Goal: Task Accomplishment & Management: Use online tool/utility

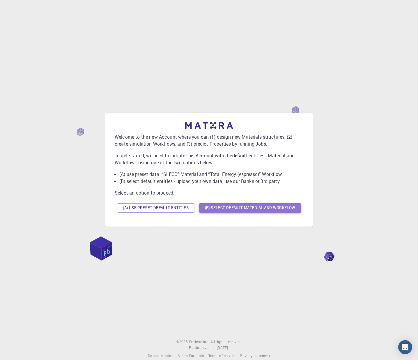
click at [221, 209] on button "(B) Select default material and workflow" at bounding box center [250, 207] width 102 height 9
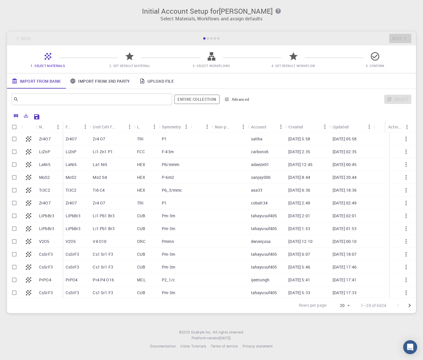
click at [80, 141] on div "Zr4O7" at bounding box center [76, 139] width 27 height 13
checkbox input "true"
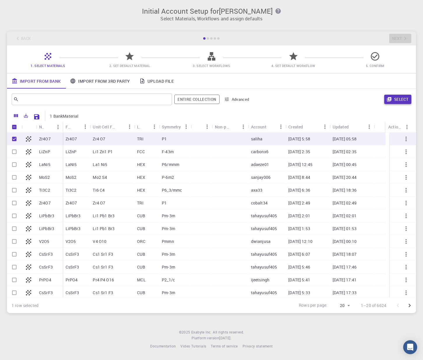
click at [390, 96] on button "Select" at bounding box center [397, 99] width 27 height 9
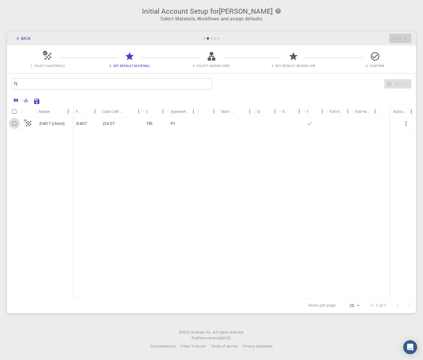
click at [15, 124] on input "Select row" at bounding box center [14, 123] width 11 height 11
checkbox input "true"
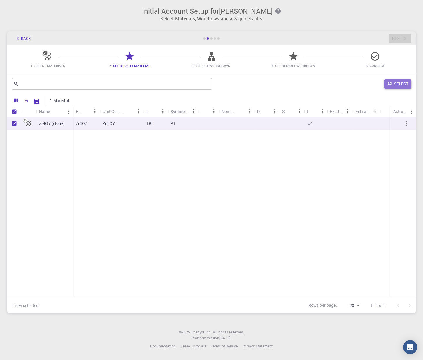
click at [395, 85] on button "Select" at bounding box center [397, 83] width 27 height 9
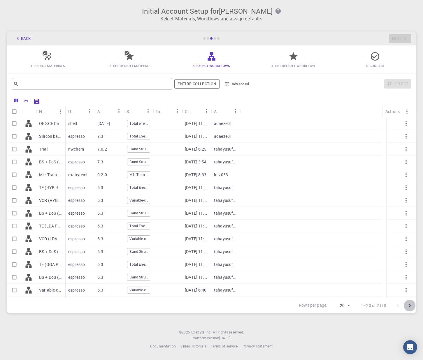
click at [408, 306] on icon "Go to next page" at bounding box center [409, 305] width 7 height 7
click at [347, 307] on body "Initial Account Setup for Ryo Nagai Select Materials, Workflows and assign defa…" at bounding box center [211, 180] width 423 height 360
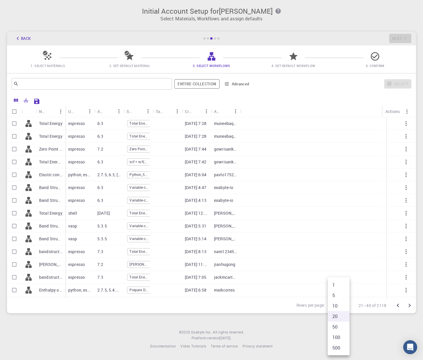
click at [339, 346] on li "500" at bounding box center [338, 348] width 22 height 10
type input "500"
click at [246, 84] on button "Advanced" at bounding box center [237, 83] width 30 height 9
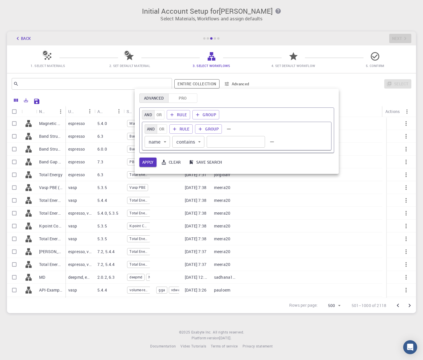
click at [363, 92] on div at bounding box center [211, 180] width 423 height 360
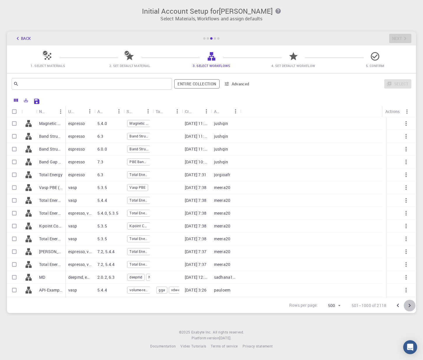
click at [412, 306] on icon "Go to next page" at bounding box center [409, 305] width 7 height 7
click at [412, 306] on div at bounding box center [403, 306] width 23 height 12
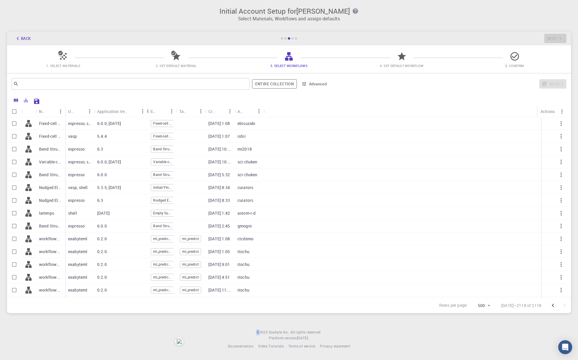
drag, startPoint x: 123, startPoint y: 112, endPoint x: 147, endPoint y: 124, distance: 26.3
click at [147, 124] on div "Name Used application Application Version Subworkflows Tags Created Account Act…" at bounding box center [289, 202] width 564 height 192
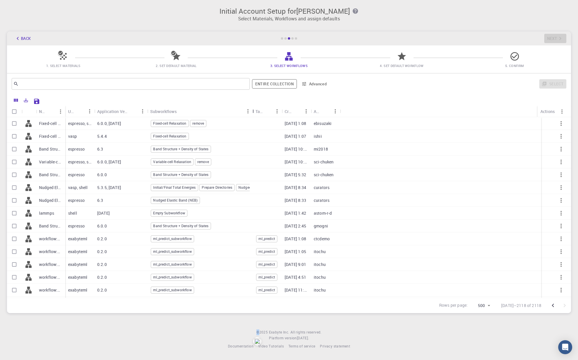
drag, startPoint x: 177, startPoint y: 115, endPoint x: 268, endPoint y: 115, distance: 90.6
click at [254, 117] on div "Subworkflows" at bounding box center [253, 111] width 6 height 11
click at [422, 307] on icon "Go to previous page" at bounding box center [553, 305] width 7 height 7
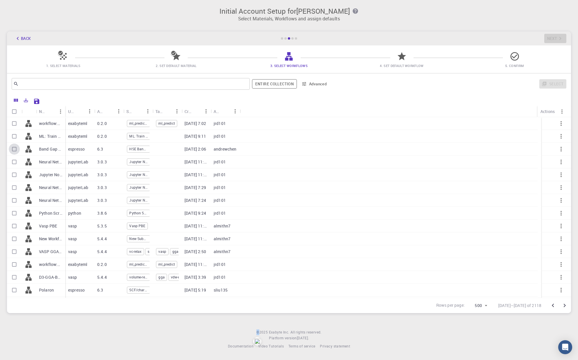
click at [15, 149] on input "Select row" at bounding box center [14, 149] width 11 height 11
checkbox input "true"
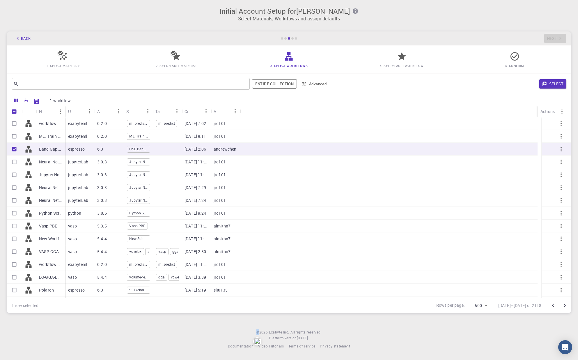
click at [422, 82] on button "Select" at bounding box center [553, 83] width 27 height 9
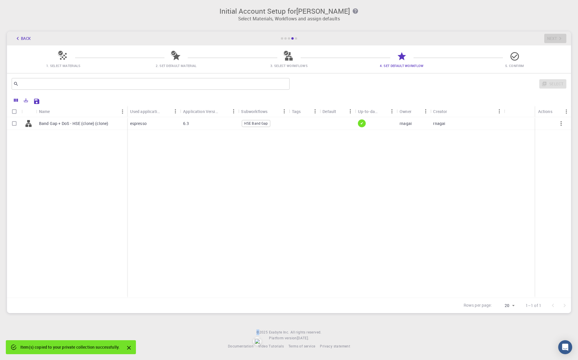
click at [14, 124] on input "Select row" at bounding box center [14, 123] width 11 height 11
checkbox input "true"
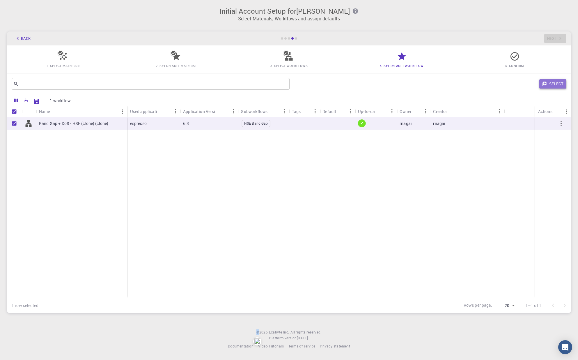
click at [422, 87] on button "Select" at bounding box center [553, 83] width 27 height 9
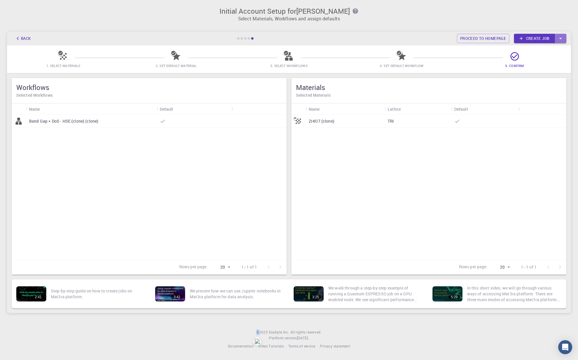
click at [422, 39] on icon "button" at bounding box center [561, 38] width 6 height 6
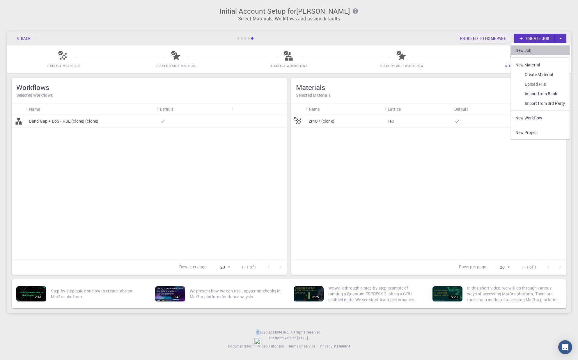
click at [422, 51] on link "New Job" at bounding box center [540, 50] width 59 height 10
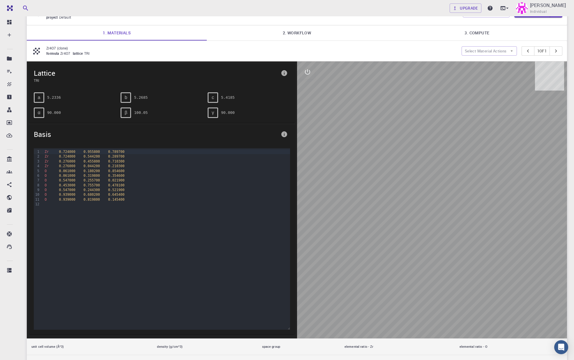
scroll to position [21, 0]
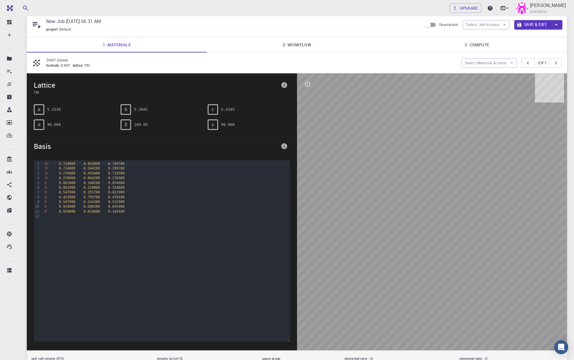
drag, startPoint x: 413, startPoint y: 292, endPoint x: 383, endPoint y: 293, distance: 30.0
click at [383, 295] on div at bounding box center [432, 211] width 270 height 277
drag, startPoint x: 412, startPoint y: 253, endPoint x: 342, endPoint y: 258, distance: 70.6
click at [347, 260] on div at bounding box center [432, 211] width 270 height 277
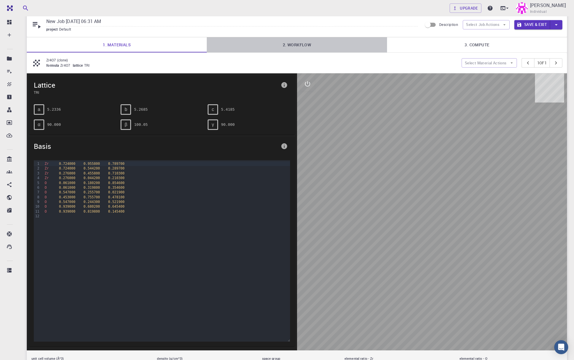
click at [279, 48] on link "2. Workflow" at bounding box center [297, 44] width 180 height 15
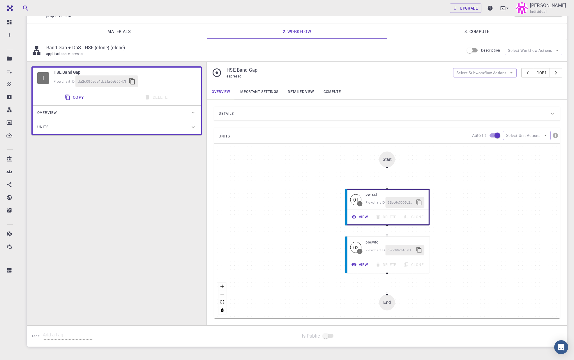
scroll to position [30, 0]
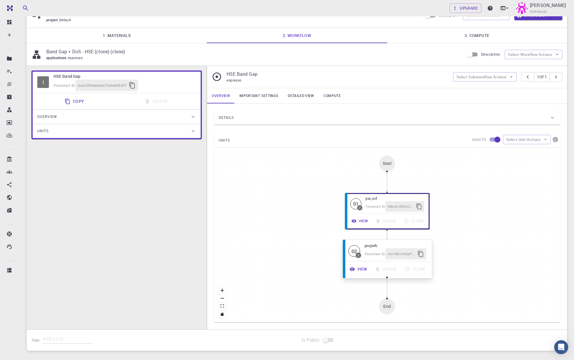
click at [394, 246] on h6 "projwfc" at bounding box center [396, 245] width 62 height 6
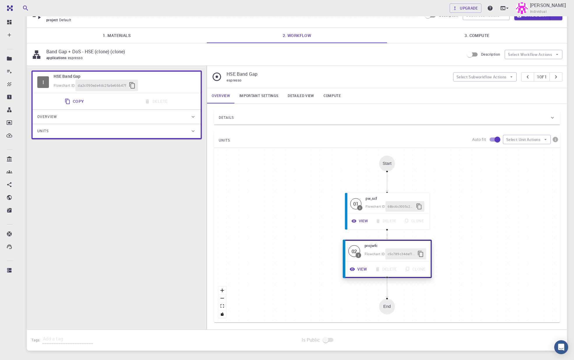
click at [360, 271] on button "View" at bounding box center [358, 269] width 25 height 11
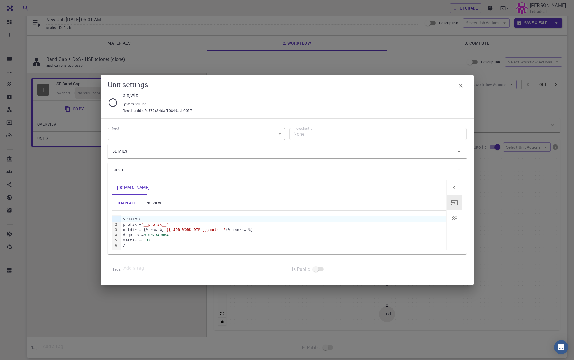
scroll to position [22, 0]
click at [84, 226] on div "Unit settings projwfc type execution flowchartId : c5c789c34daf10849acb0017 Nex…" at bounding box center [287, 180] width 574 height 360
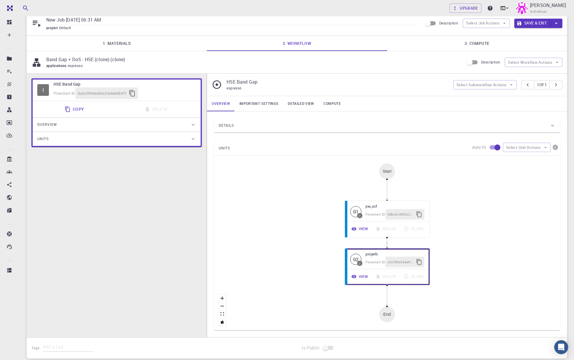
click at [190, 132] on div "Overview" at bounding box center [117, 125] width 168 height 14
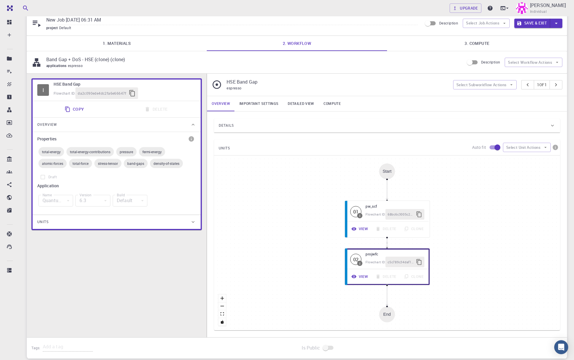
click at [184, 223] on div "Units" at bounding box center [113, 221] width 153 height 9
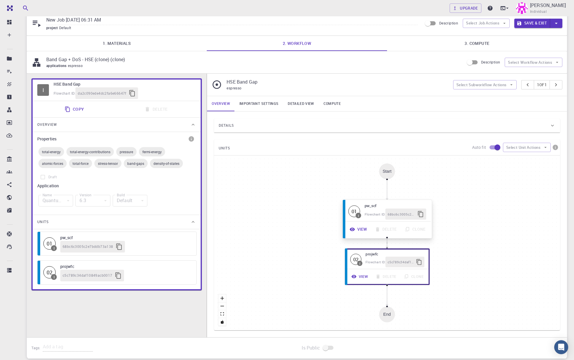
click at [363, 232] on button "View" at bounding box center [358, 229] width 25 height 11
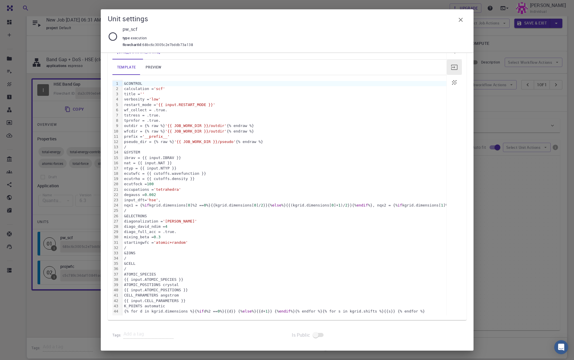
scroll to position [74, 0]
click at [81, 304] on div "Unit settings pw_scf type execution flowchartId : 68bc6c3005c2e7bddb73a138 Next…" at bounding box center [287, 180] width 574 height 360
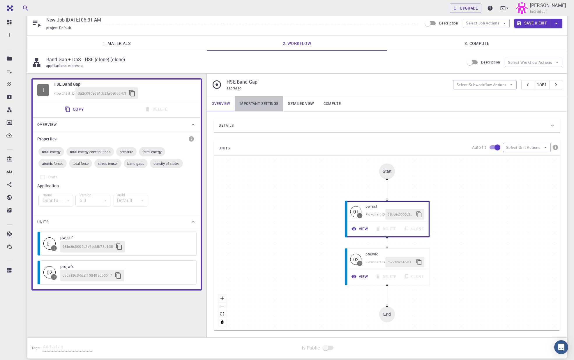
click at [258, 103] on link "Important settings" at bounding box center [259, 103] width 48 height 15
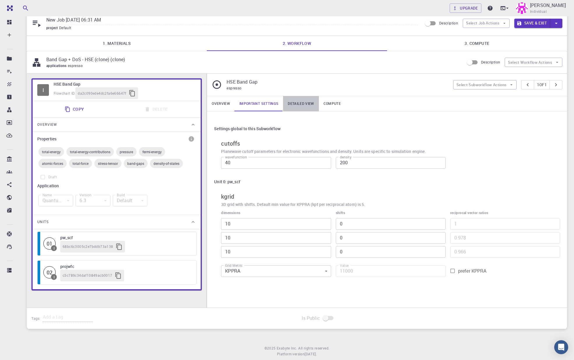
click at [299, 108] on link "Detailed view" at bounding box center [301, 103] width 36 height 15
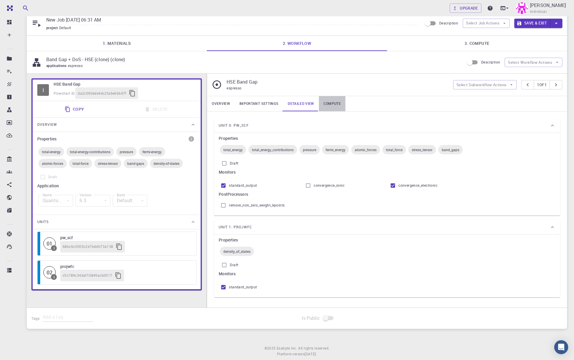
click at [320, 111] on link "Compute" at bounding box center [332, 103] width 27 height 15
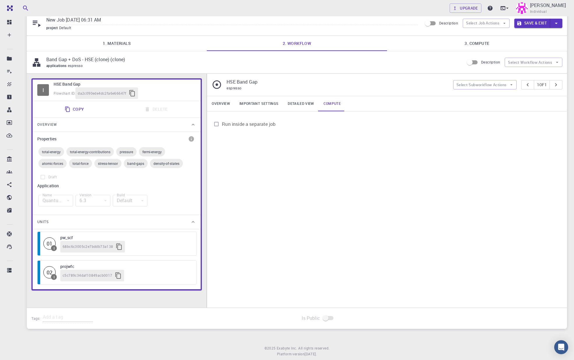
click at [286, 105] on link "Detailed view" at bounding box center [301, 103] width 36 height 15
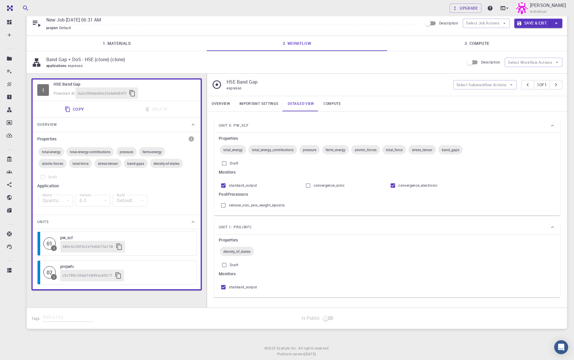
click at [260, 110] on link "Important settings" at bounding box center [259, 103] width 48 height 15
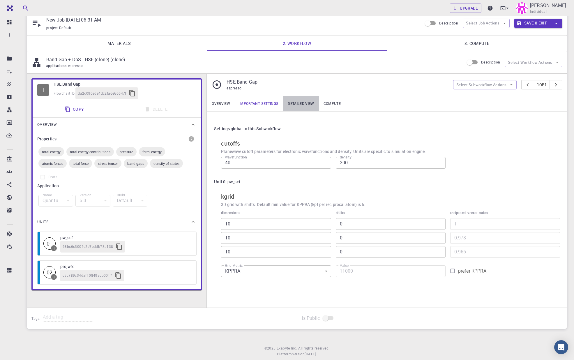
click at [312, 106] on link "Detailed view" at bounding box center [301, 103] width 36 height 15
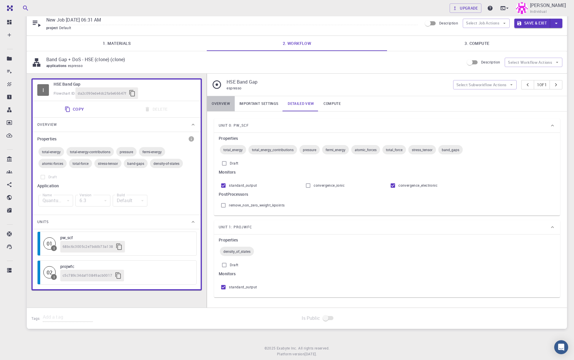
click at [223, 106] on link "Overview" at bounding box center [221, 103] width 28 height 15
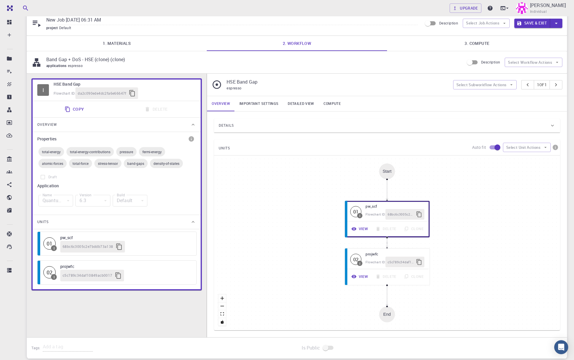
click at [435, 44] on link "3. Compute" at bounding box center [477, 43] width 180 height 15
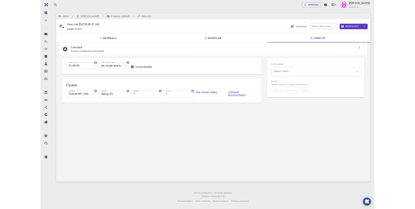
scroll to position [0, 0]
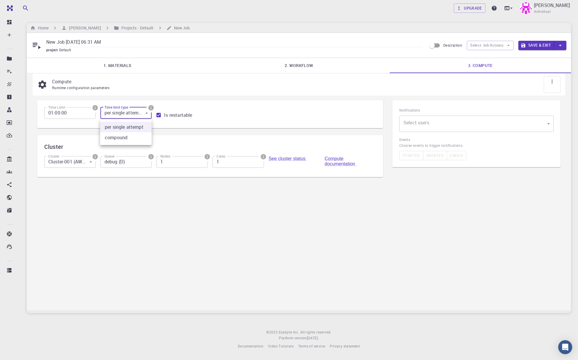
click at [135, 117] on body "Free Dashboard Create New Job New Material Create Material Upload File Import f…" at bounding box center [289, 180] width 578 height 360
click at [135, 117] on div at bounding box center [289, 180] width 578 height 360
click at [151, 108] on icon "info" at bounding box center [151, 107] width 5 height 5
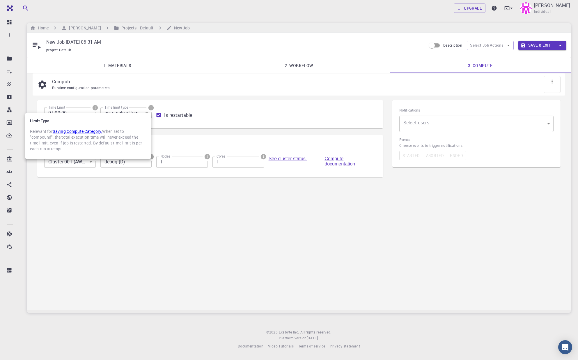
click at [151, 108] on div at bounding box center [289, 180] width 578 height 360
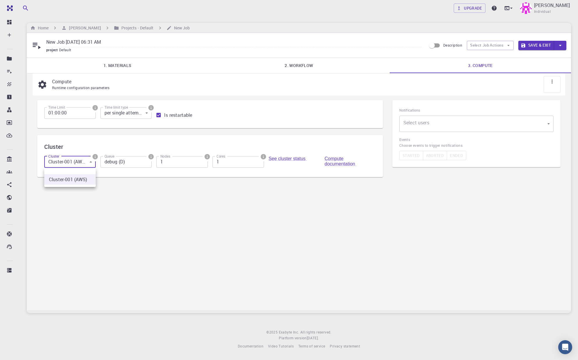
click at [86, 164] on body "Free Dashboard Create New Job New Material Create Material Upload File Import f…" at bounding box center [289, 180] width 578 height 360
click at [89, 165] on div at bounding box center [289, 180] width 578 height 360
click at [96, 156] on icon "info" at bounding box center [94, 156] width 5 height 5
click at [96, 156] on div at bounding box center [289, 180] width 578 height 360
click at [428, 127] on body "Free Dashboard Create New Job New Material Create Material Upload File Import f…" at bounding box center [289, 180] width 578 height 360
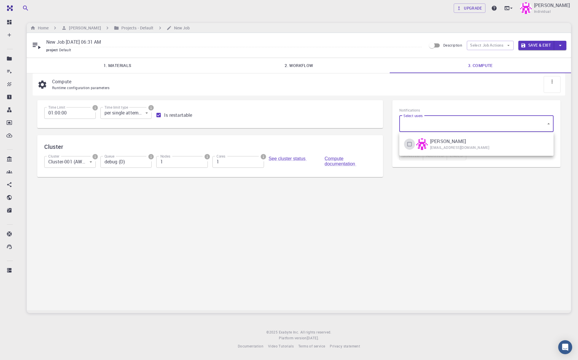
click at [412, 146] on input "checkbox" at bounding box center [409, 144] width 11 height 11
checkbox input "true"
type input "[object Object]"
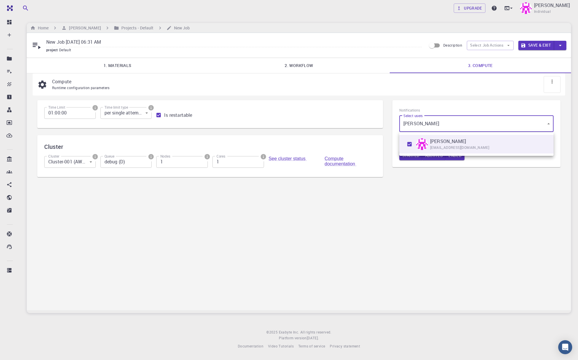
click at [389, 149] on div at bounding box center [289, 180] width 578 height 360
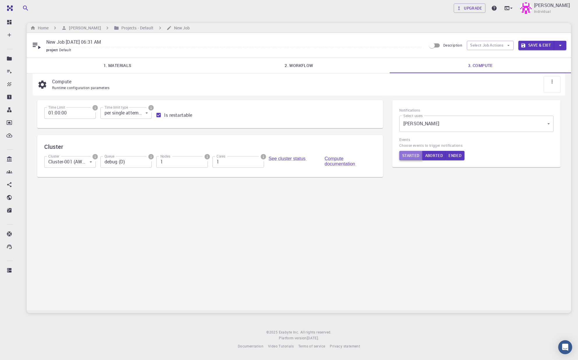
drag, startPoint x: 414, startPoint y: 156, endPoint x: 420, endPoint y: 157, distance: 5.9
click at [415, 156] on button "Started" at bounding box center [411, 155] width 23 height 9
click at [437, 157] on button "Aborted" at bounding box center [435, 155] width 24 height 9
click at [452, 156] on button "Ended" at bounding box center [456, 155] width 19 height 9
click at [439, 158] on div "Started Aborted Ended" at bounding box center [477, 155] width 154 height 9
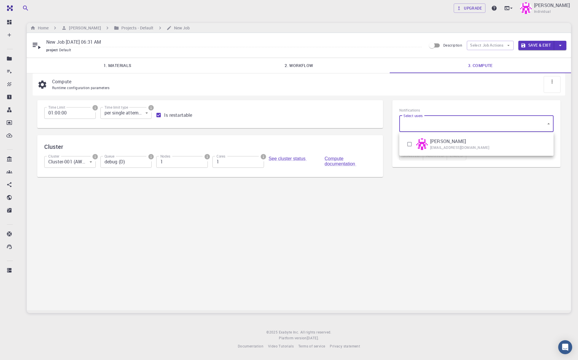
click at [419, 127] on body "Free Dashboard Create New Job New Material Create Material Upload File Import f…" at bounding box center [289, 180] width 578 height 360
click at [411, 147] on input "checkbox" at bounding box center [409, 144] width 11 height 11
checkbox input "true"
type input "[object Object]"
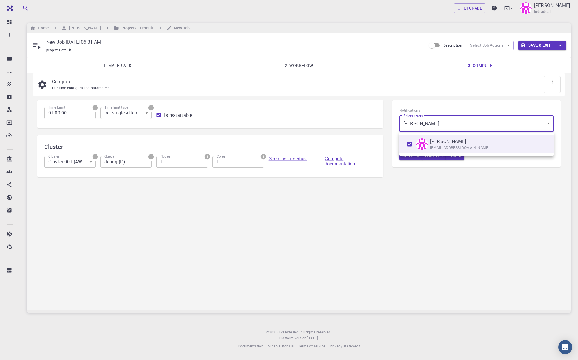
click at [475, 163] on div at bounding box center [289, 180] width 578 height 360
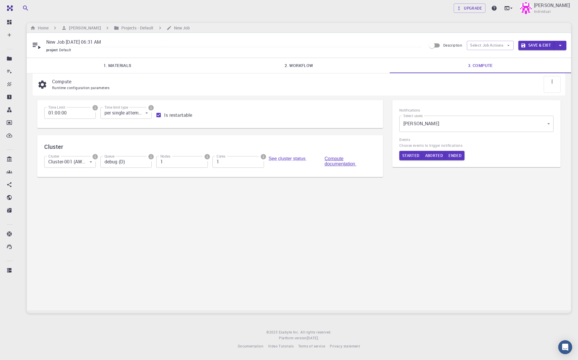
click at [337, 160] on link "Compute documentation" at bounding box center [341, 161] width 32 height 10
click at [532, 47] on button "Save & Exit" at bounding box center [537, 45] width 36 height 9
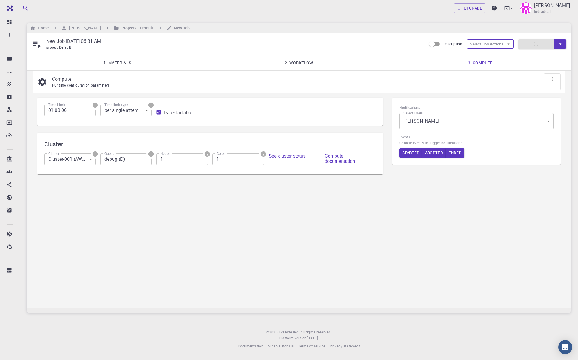
click at [509, 45] on icon "button" at bounding box center [508, 43] width 5 height 5
click at [516, 47] on div "Description Select Job Actions Save & Exit" at bounding box center [497, 43] width 140 height 11
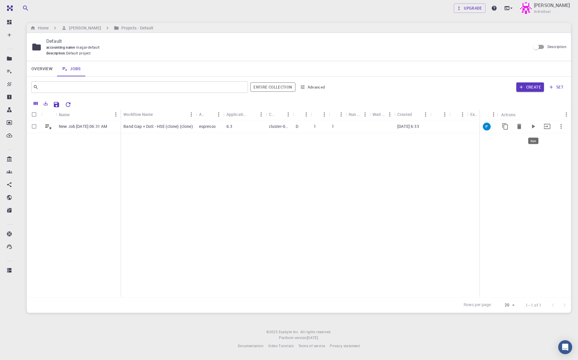
click at [535, 129] on icon "Run" at bounding box center [533, 126] width 7 height 7
click at [560, 126] on icon "button" at bounding box center [561, 126] width 7 height 7
click at [552, 117] on div at bounding box center [289, 180] width 578 height 360
click at [31, 128] on input "Select row" at bounding box center [34, 126] width 11 height 11
checkbox input "true"
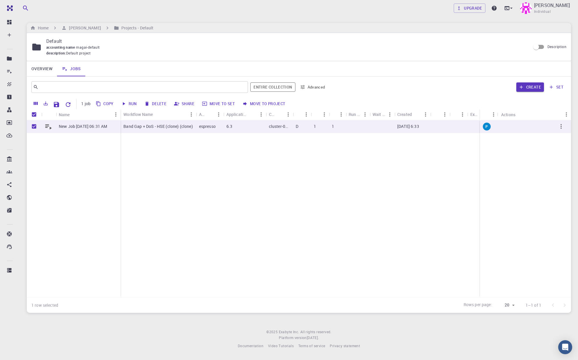
click at [266, 104] on button "Move to project" at bounding box center [264, 103] width 47 height 9
checkbox input "false"
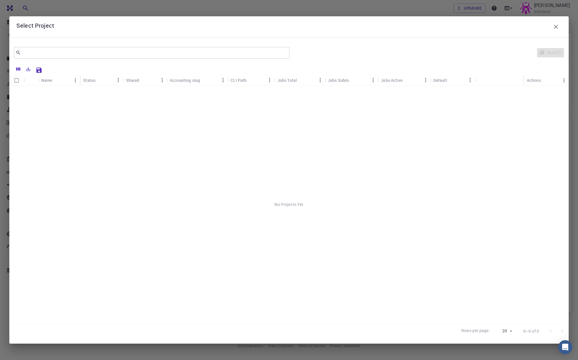
drag, startPoint x: 197, startPoint y: 16, endPoint x: 200, endPoint y: 16, distance: 3.3
click at [199, 16] on div "Select Project ​ Select Name Status Shared Accounting slug CLI Path Jobs Total …" at bounding box center [289, 180] width 578 height 360
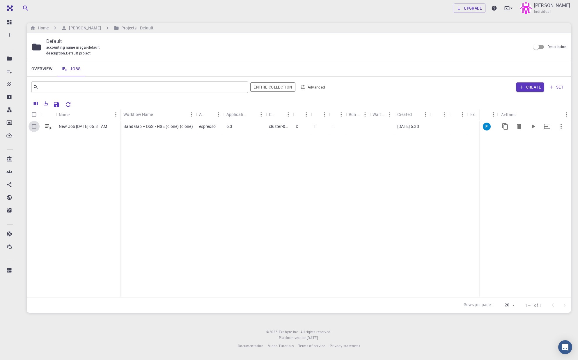
click at [34, 127] on input "Select row" at bounding box center [34, 126] width 11 height 11
checkbox input "true"
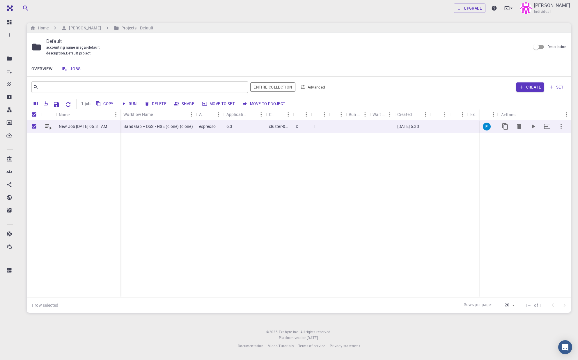
click at [47, 128] on icon at bounding box center [48, 126] width 8 height 8
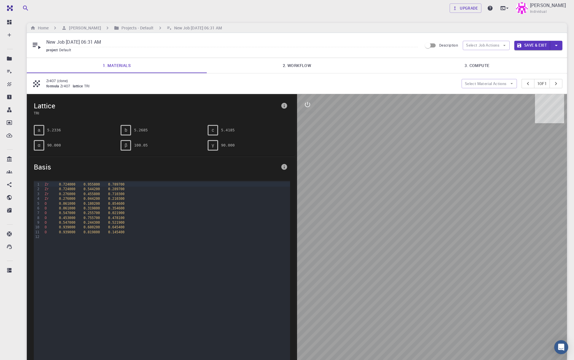
click at [530, 47] on button "Save & Exit" at bounding box center [532, 45] width 36 height 9
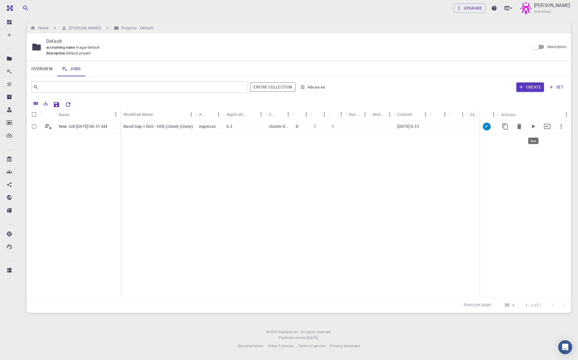
click at [530, 129] on icon "Run" at bounding box center [533, 126] width 7 height 7
click at [124, 27] on h6 "Projects - Default" at bounding box center [136, 28] width 35 height 6
click at [536, 129] on icon "Run" at bounding box center [533, 126] width 7 height 7
click at [80, 26] on h6 "[PERSON_NAME]" at bounding box center [84, 28] width 34 height 6
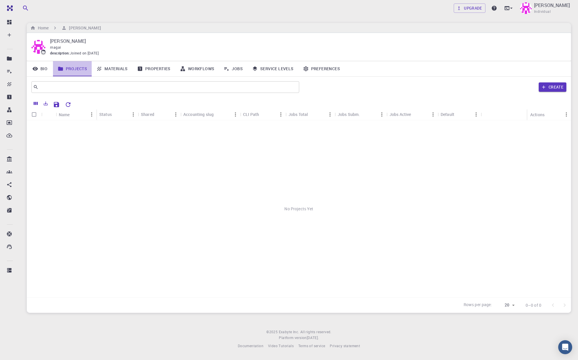
click at [85, 68] on link "Projects" at bounding box center [72, 68] width 39 height 15
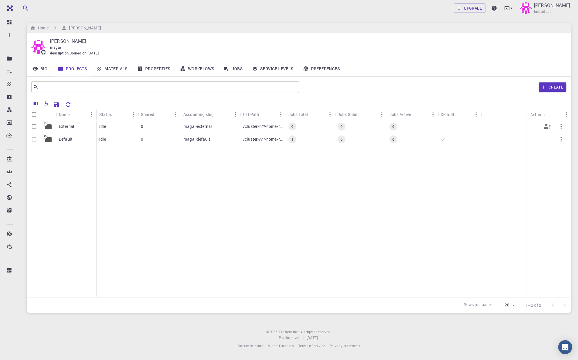
click at [68, 128] on p "External" at bounding box center [66, 127] width 15 height 6
click at [68, 141] on p "Default" at bounding box center [66, 139] width 14 height 6
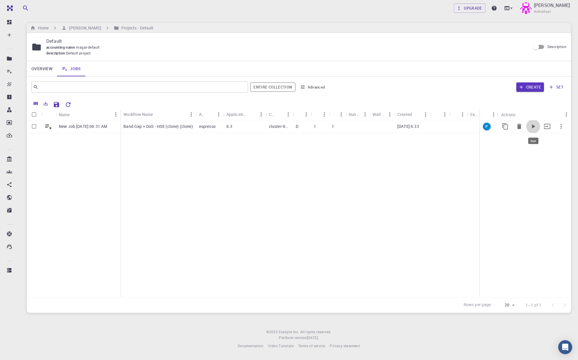
click at [532, 130] on icon "Run" at bounding box center [533, 126] width 7 height 7
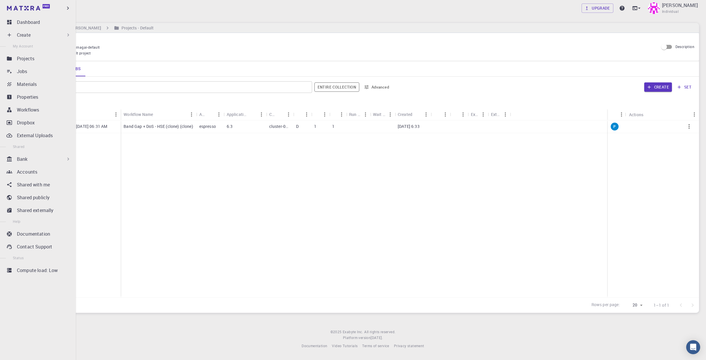
click at [30, 161] on div "Bank" at bounding box center [44, 159] width 54 height 7
click at [45, 172] on div "Materials" at bounding box center [43, 171] width 56 height 7
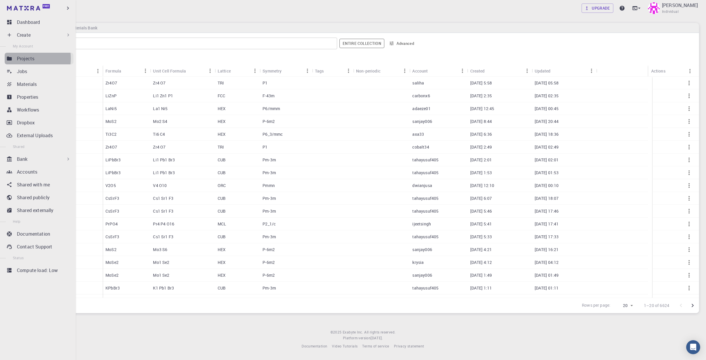
click at [20, 59] on p "Projects" at bounding box center [25, 58] width 17 height 7
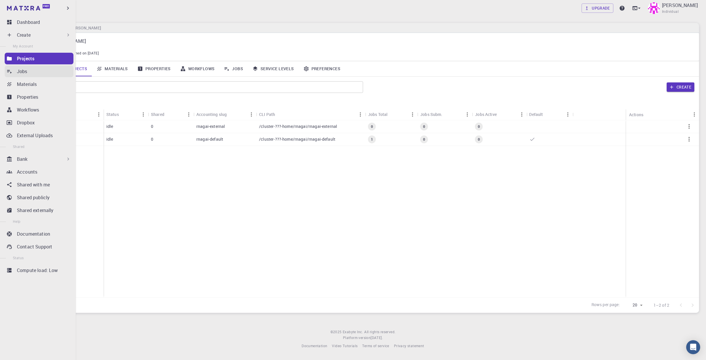
click at [25, 70] on p "Jobs" at bounding box center [22, 71] width 10 height 7
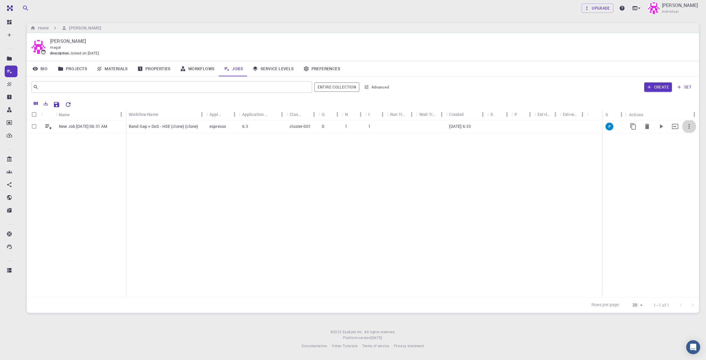
click at [574, 129] on icon "button" at bounding box center [688, 126] width 7 height 7
click at [574, 164] on span "Run" at bounding box center [685, 163] width 7 height 6
click at [574, 126] on icon "Run" at bounding box center [661, 126] width 3 height 4
